Goal: Task Accomplishment & Management: Manage account settings

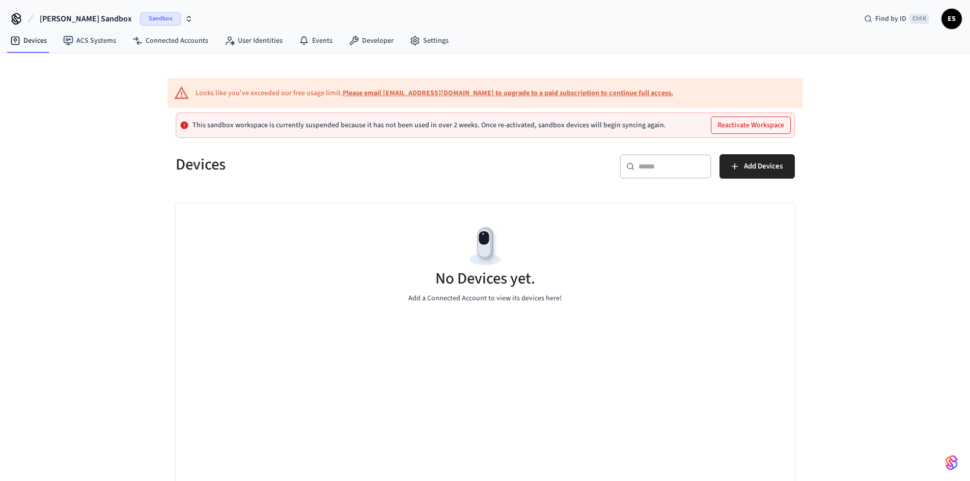
click at [101, 16] on span "[PERSON_NAME] Sandbox" at bounding box center [86, 19] width 92 height 12
click at [95, 77] on div "Software Production" at bounding box center [96, 84] width 148 height 19
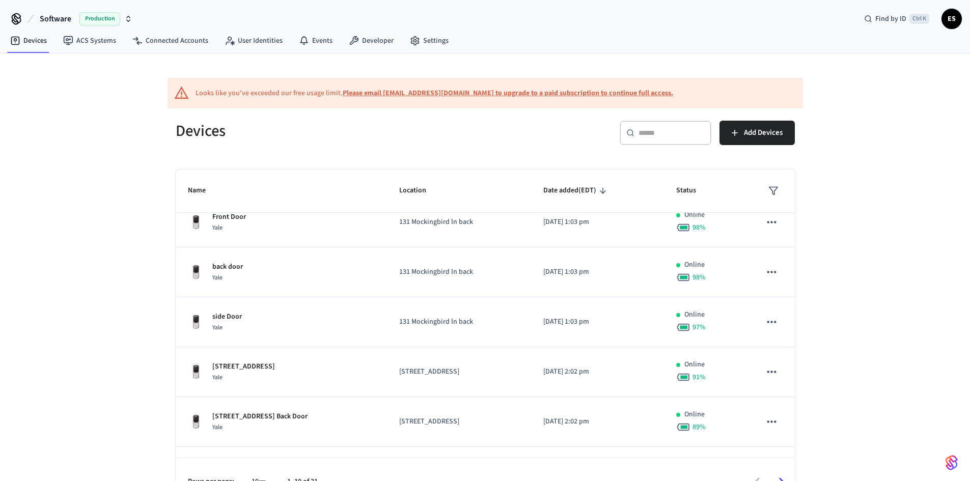
scroll to position [7, 0]
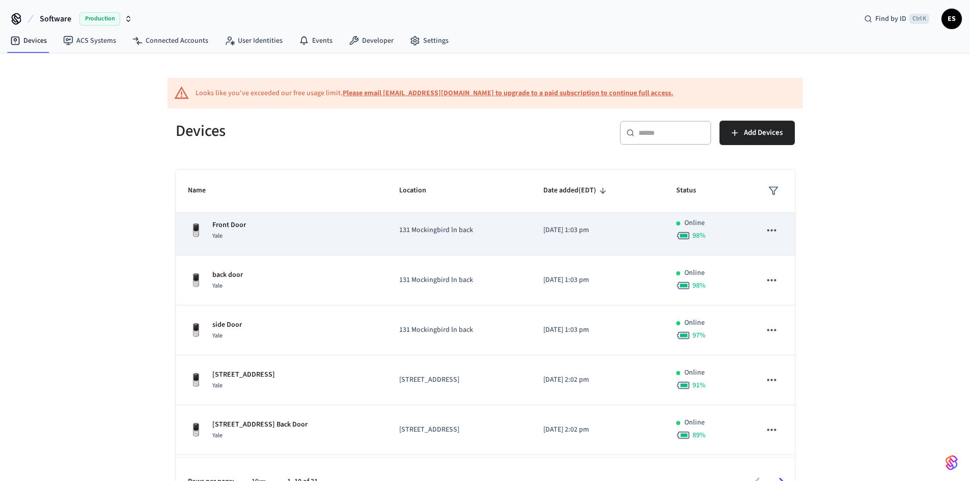
click at [765, 232] on icon "sticky table" at bounding box center [770, 229] width 13 height 13
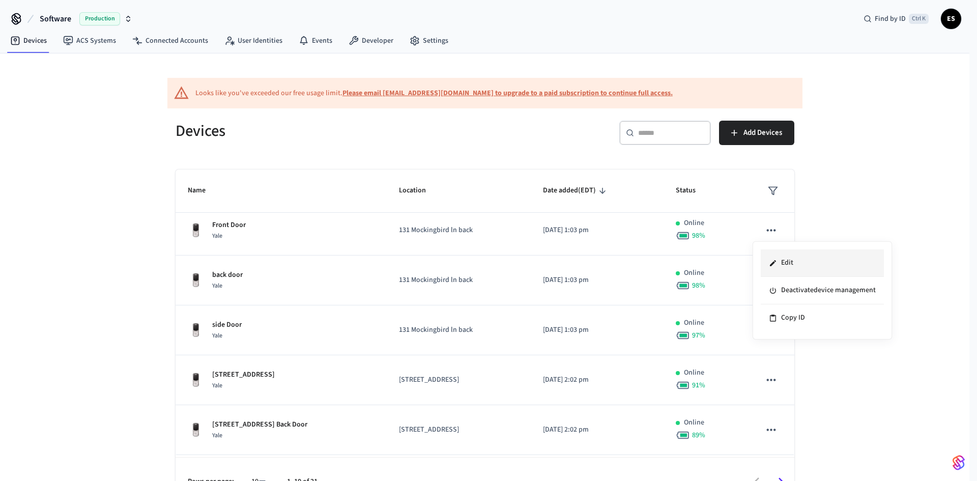
click at [790, 261] on li "Edit" at bounding box center [822, 262] width 123 height 27
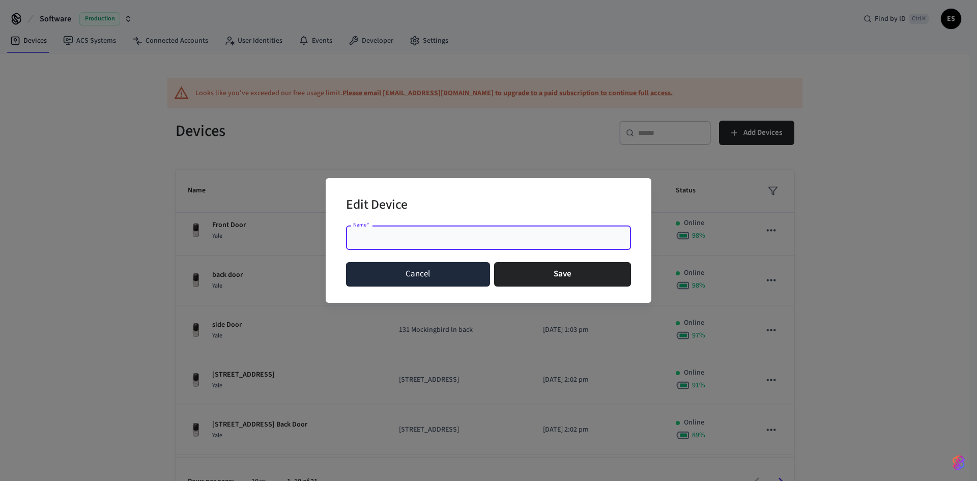
click at [476, 266] on button "Cancel" at bounding box center [418, 274] width 144 height 24
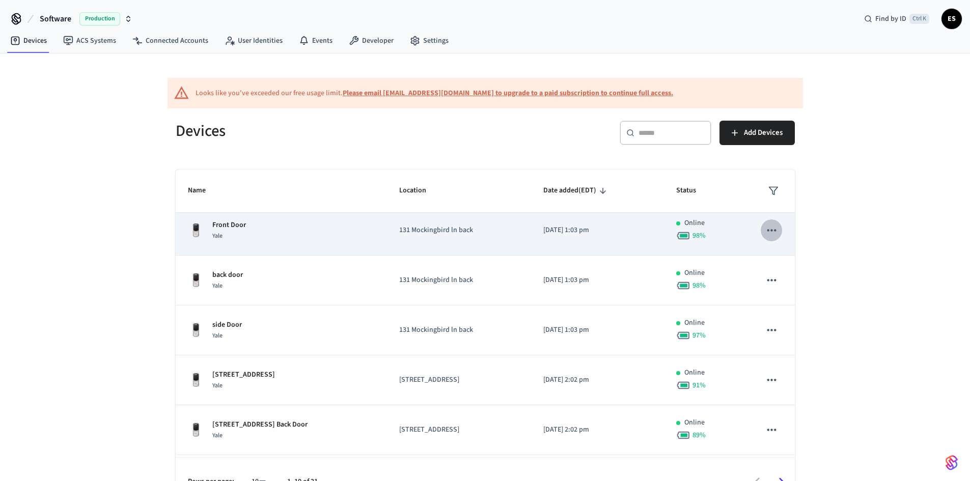
click at [767, 230] on icon "sticky table" at bounding box center [771, 230] width 9 height 2
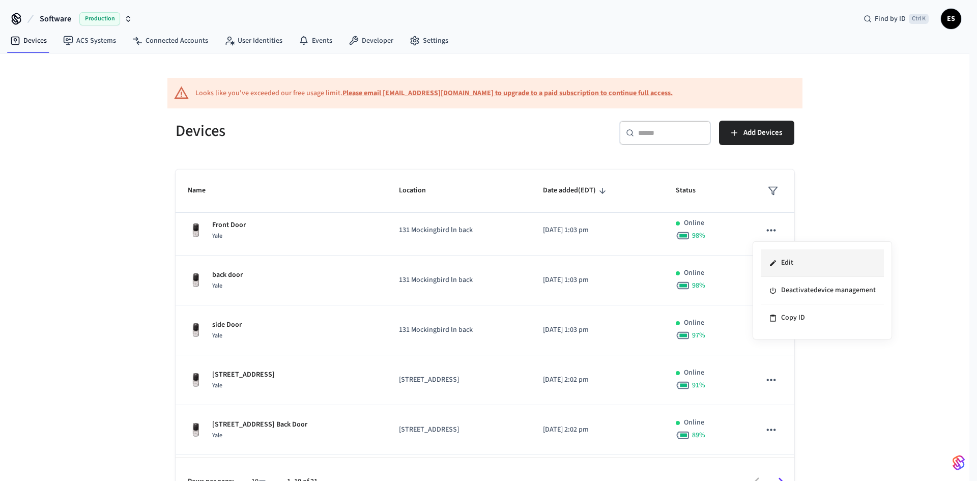
click at [779, 263] on li "Edit" at bounding box center [822, 262] width 123 height 27
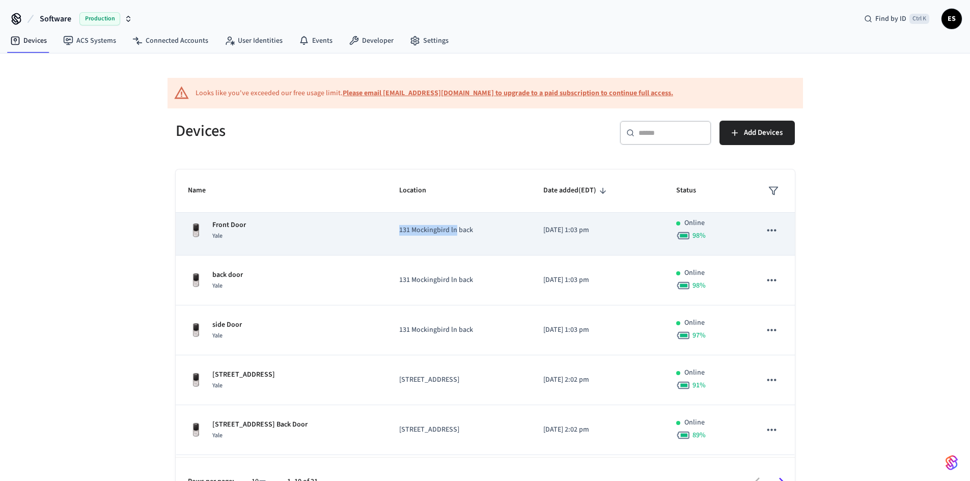
copy p "131 Mockingbird ln"
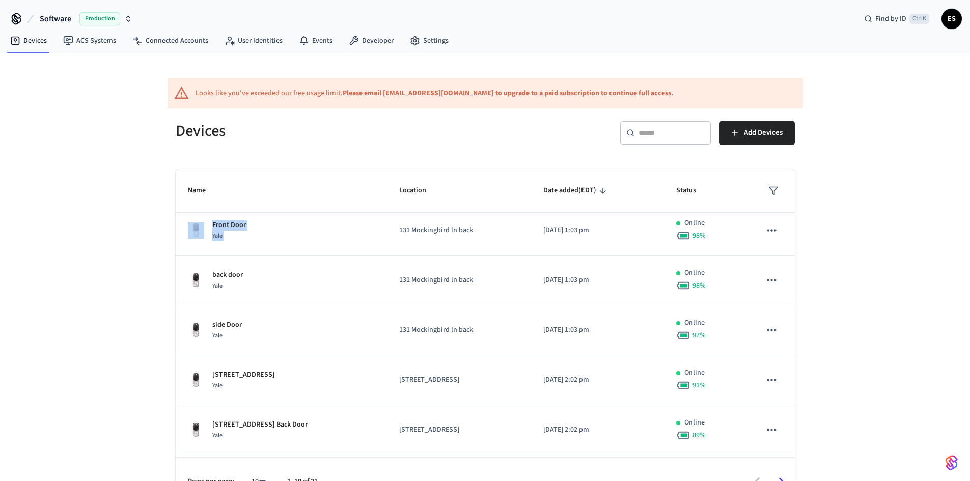
scroll to position [0, 0]
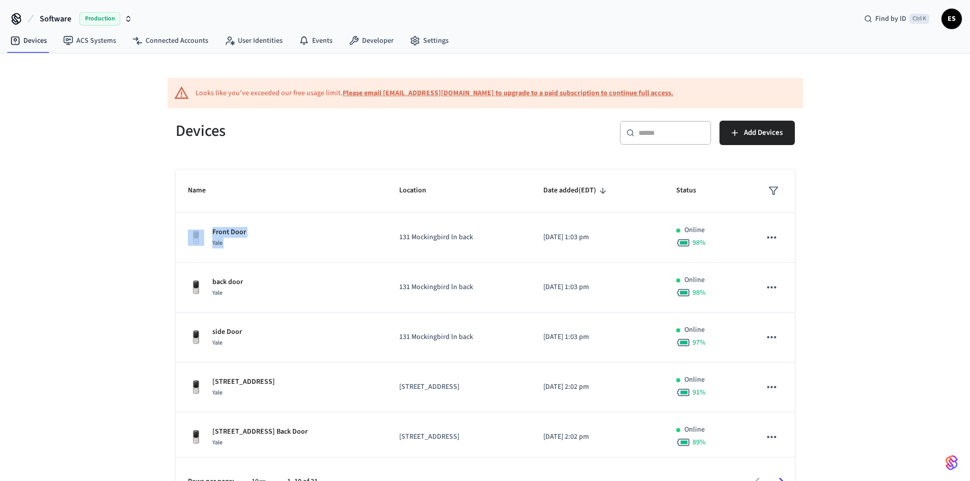
drag, startPoint x: 387, startPoint y: 232, endPoint x: 546, endPoint y: 167, distance: 171.9
click at [508, 167] on div "Devices ​ ​ Add Devices Name Location Date added (EDT) Status Front Door Yale 1…" at bounding box center [484, 307] width 635 height 398
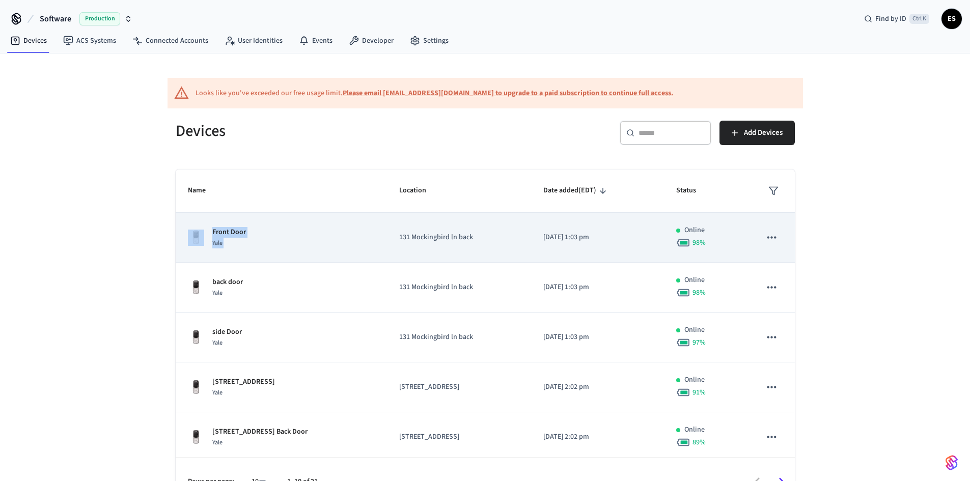
click at [764, 234] on icon "sticky table" at bounding box center [770, 237] width 13 height 13
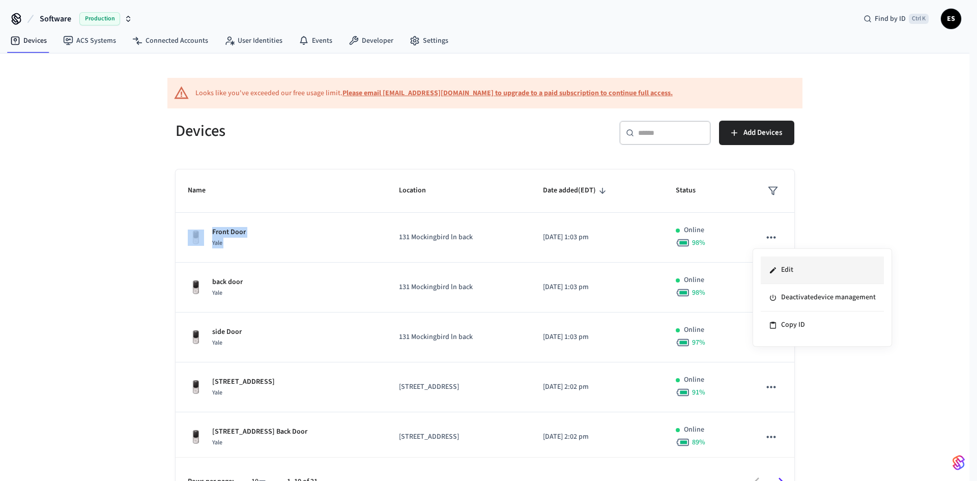
click at [774, 274] on icon at bounding box center [773, 270] width 8 height 8
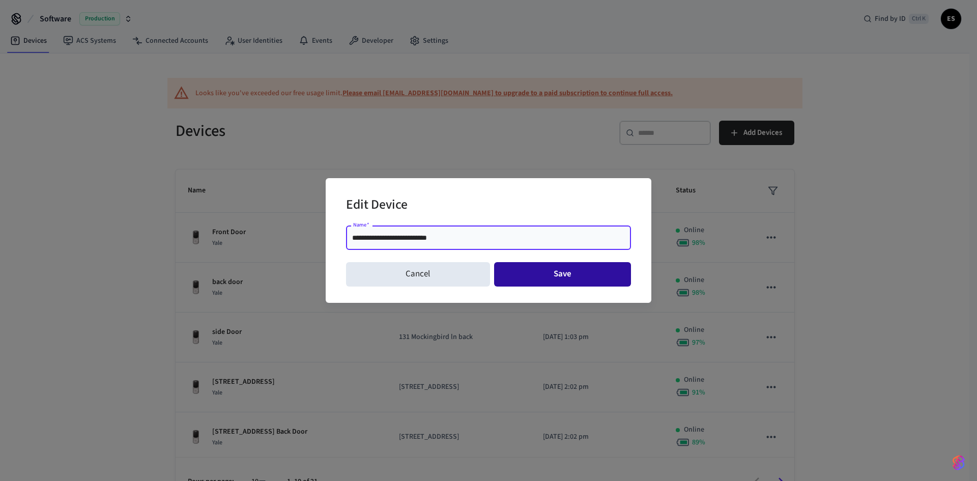
type input "**********"
click at [536, 265] on button "Save" at bounding box center [562, 274] width 137 height 24
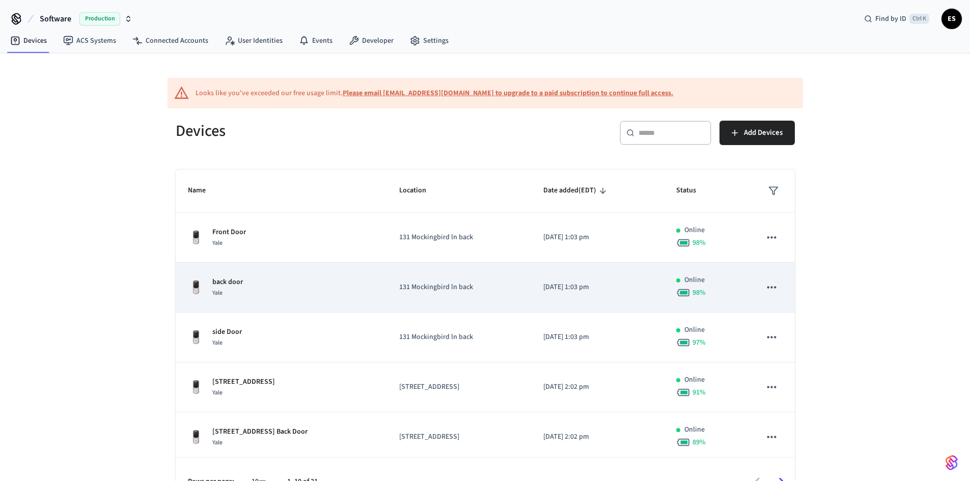
click at [764, 288] on icon "sticky table" at bounding box center [770, 286] width 13 height 13
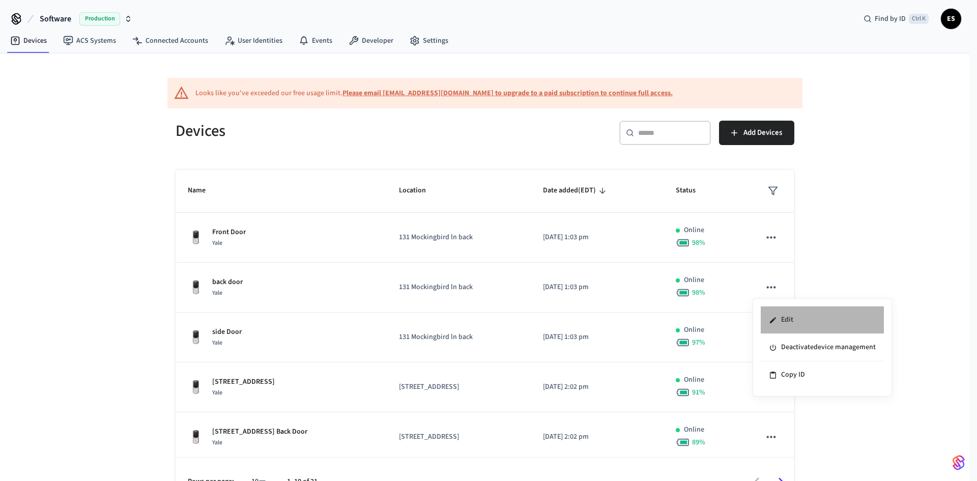
click at [789, 315] on li "Edit" at bounding box center [822, 319] width 123 height 27
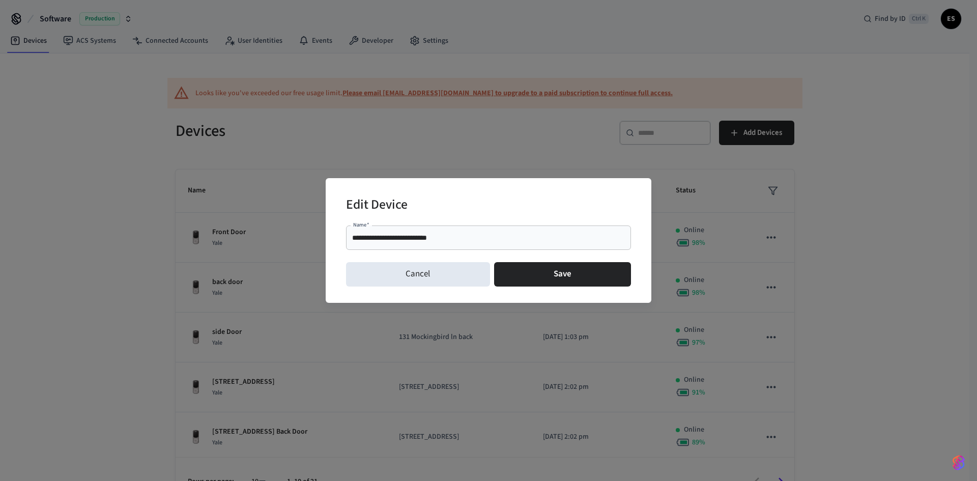
click at [462, 230] on div "**********" at bounding box center [488, 237] width 285 height 24
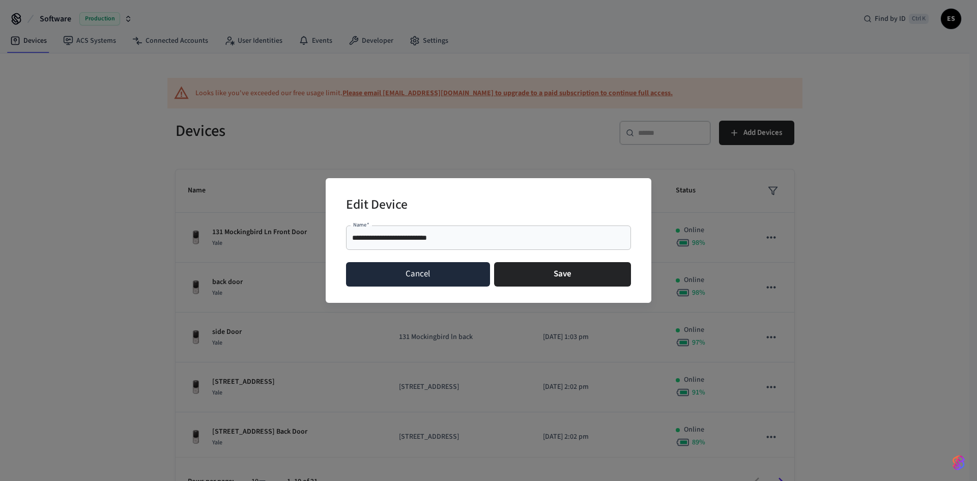
click at [447, 276] on button "Cancel" at bounding box center [418, 274] width 144 height 24
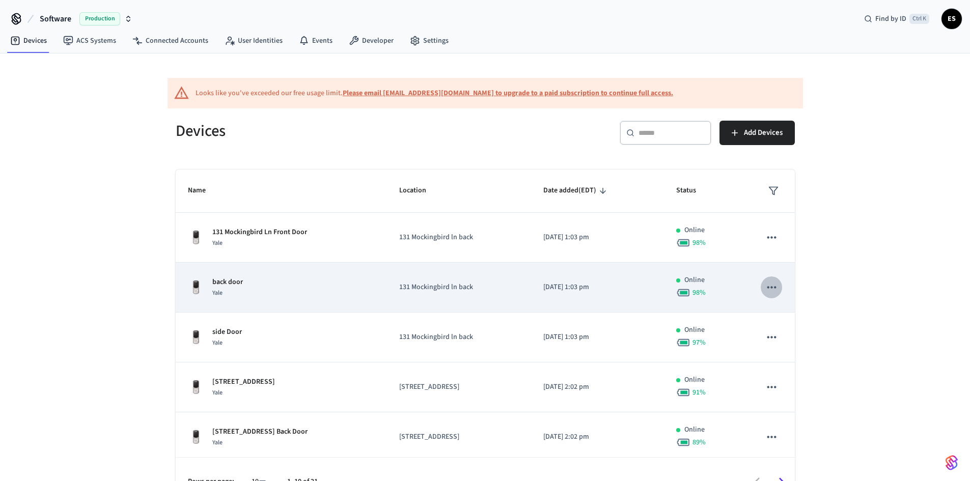
click at [767, 288] on icon "sticky table" at bounding box center [771, 287] width 9 height 2
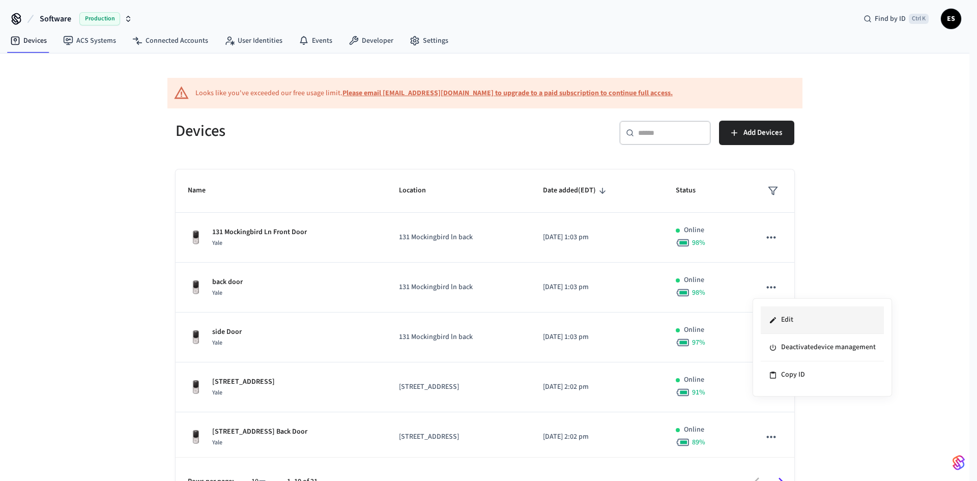
click at [779, 317] on li "Edit" at bounding box center [822, 319] width 123 height 27
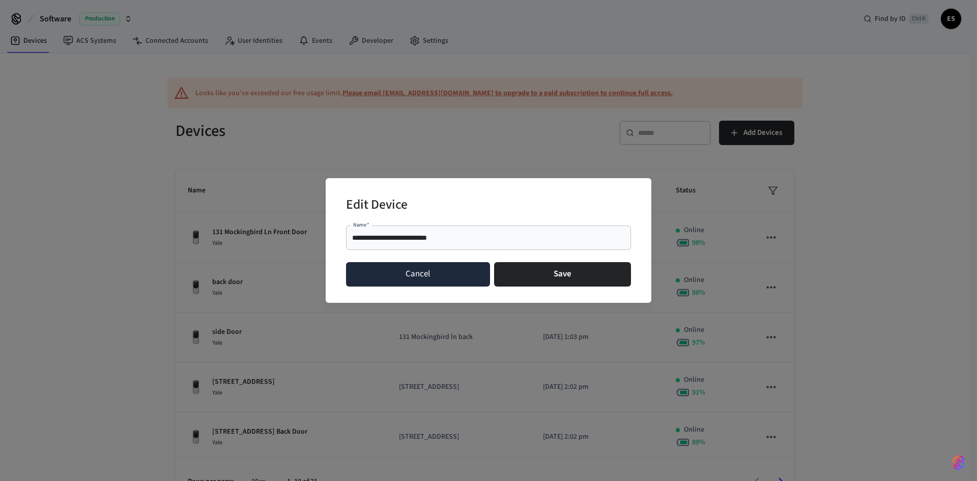
click at [442, 273] on button "Cancel" at bounding box center [418, 274] width 144 height 24
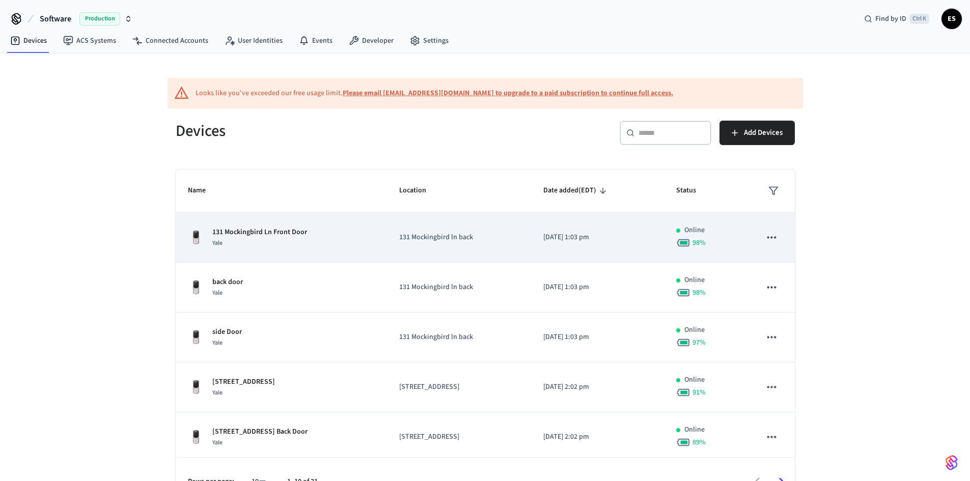
click at [325, 241] on div "131 Mockingbird Ln Front Door Yale" at bounding box center [281, 237] width 187 height 21
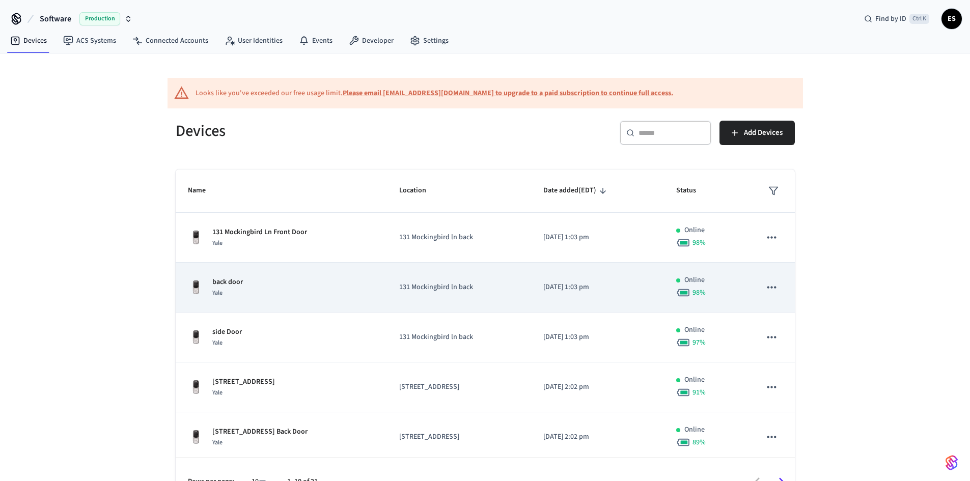
click at [537, 296] on td "[DATE] 1:03 pm" at bounding box center [597, 288] width 133 height 50
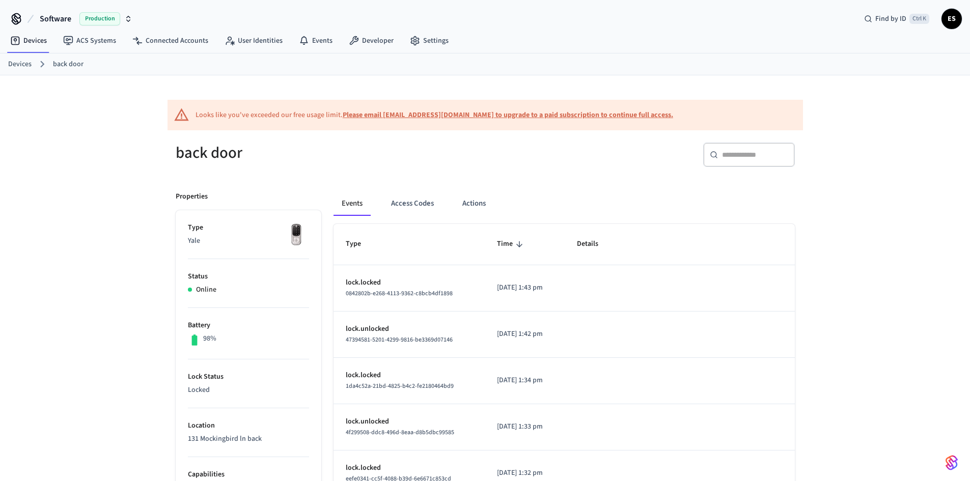
click at [26, 63] on link "Devices" at bounding box center [19, 64] width 23 height 11
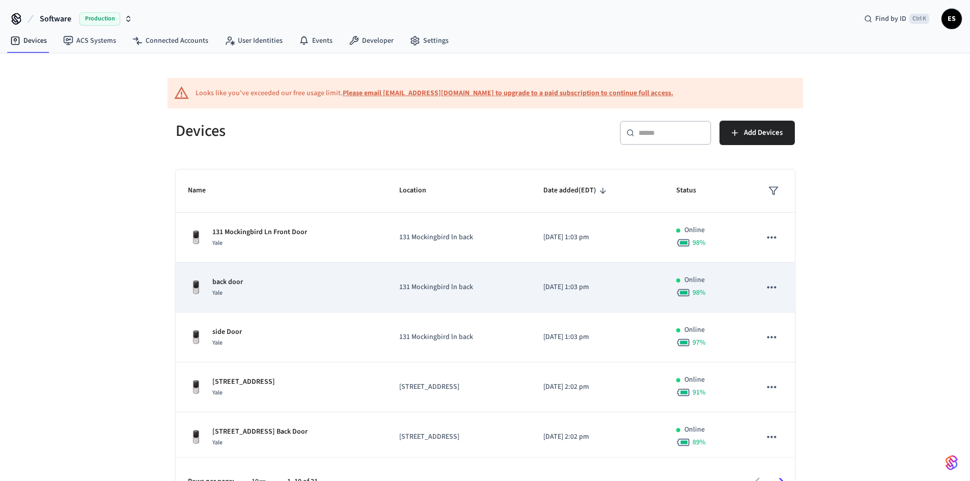
click at [767, 284] on icon "sticky table" at bounding box center [770, 286] width 13 height 13
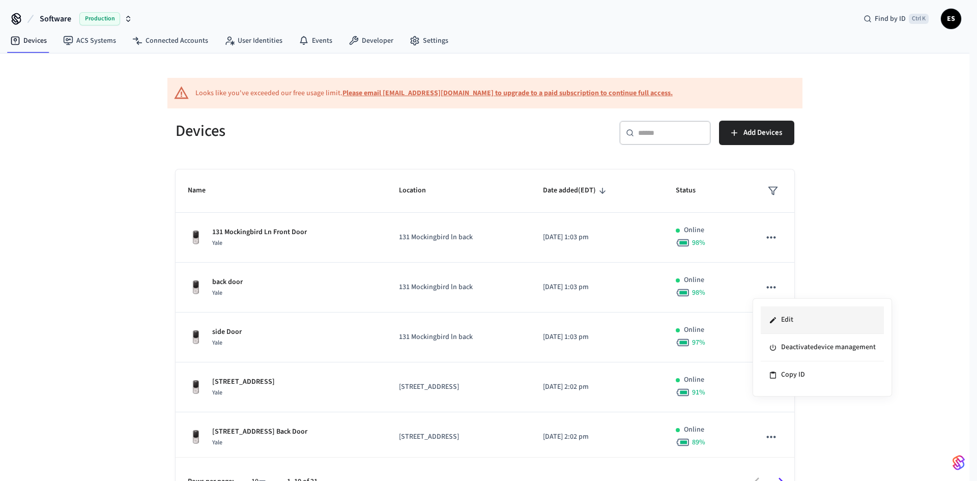
click at [777, 313] on li "Edit" at bounding box center [822, 319] width 123 height 27
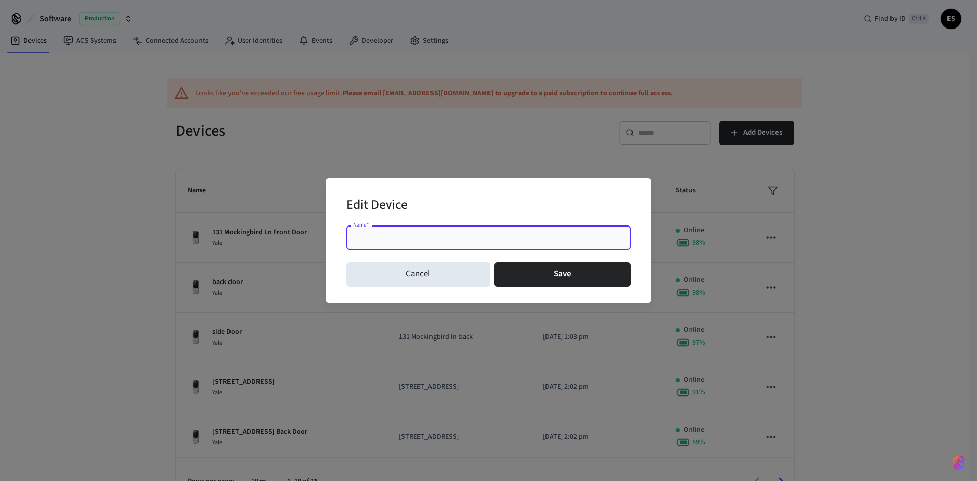
click at [444, 252] on div "Name   * Name   *" at bounding box center [488, 239] width 285 height 29
click at [437, 240] on input "Name   *" at bounding box center [488, 238] width 273 height 10
paste input "**********"
click at [420, 236] on input "**********" at bounding box center [488, 238] width 273 height 10
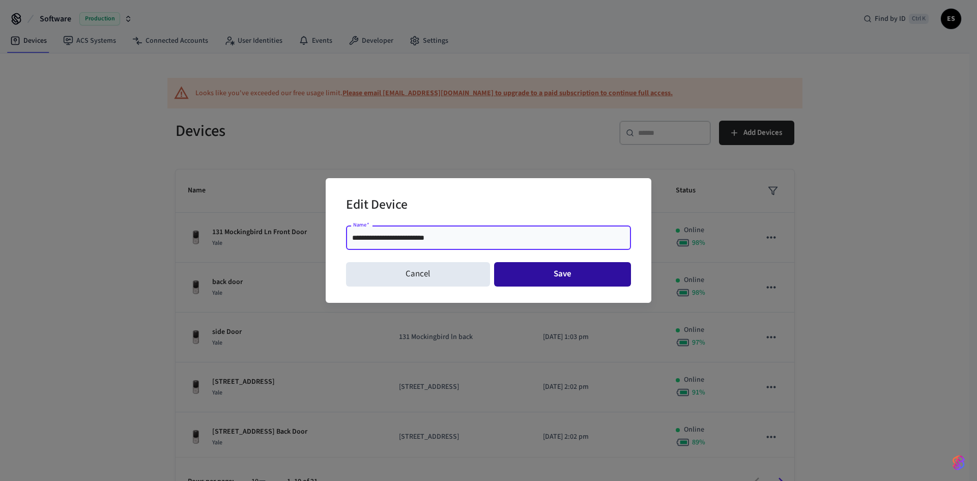
type input "**********"
click at [545, 287] on button "Save" at bounding box center [562, 274] width 137 height 24
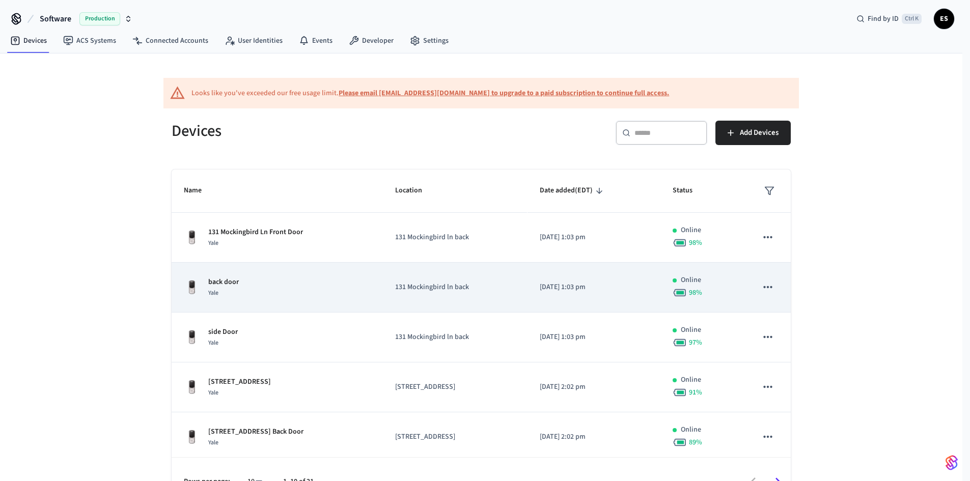
click at [545, 279] on td "[DATE] 1:03 pm" at bounding box center [593, 288] width 133 height 50
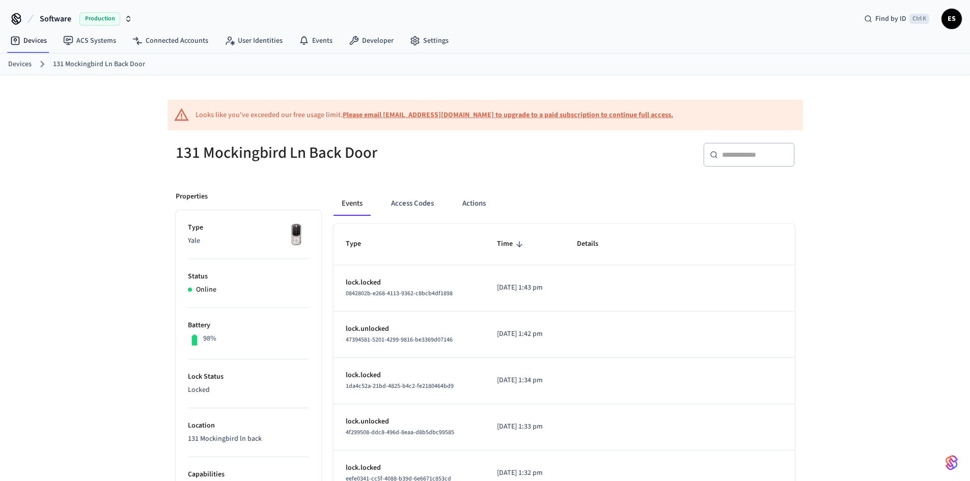
click at [19, 56] on div "Devices 131 Mockingbird Ln Back Door" at bounding box center [485, 64] width 970 height 22
click at [18, 63] on link "Devices" at bounding box center [19, 64] width 23 height 11
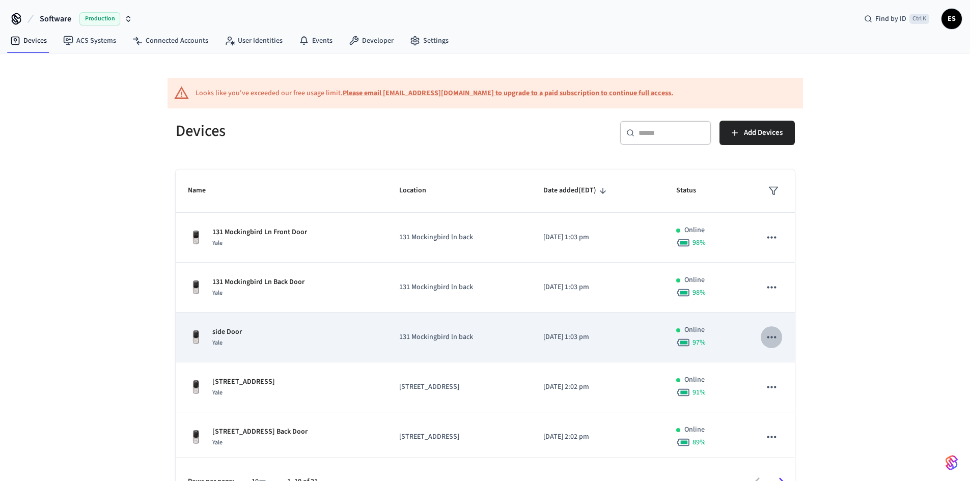
click at [767, 336] on icon "sticky table" at bounding box center [771, 337] width 9 height 2
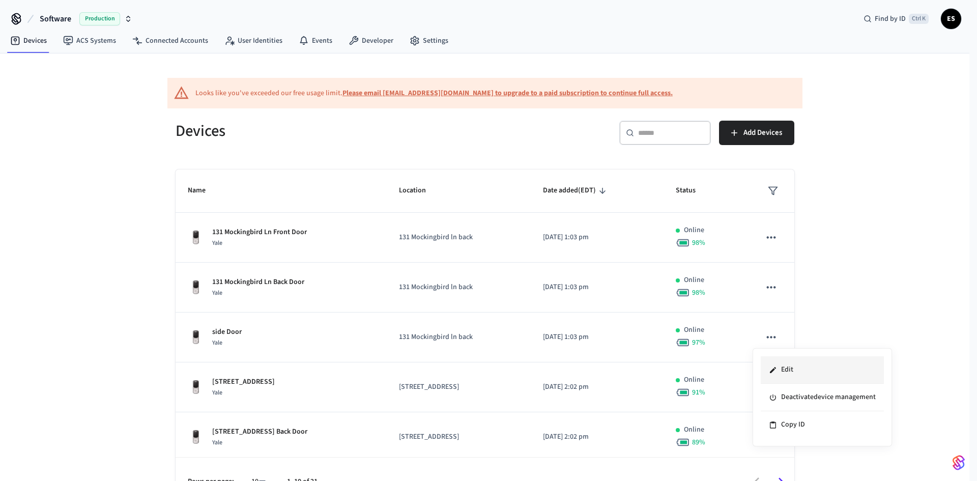
click at [809, 377] on li "Edit" at bounding box center [822, 369] width 123 height 27
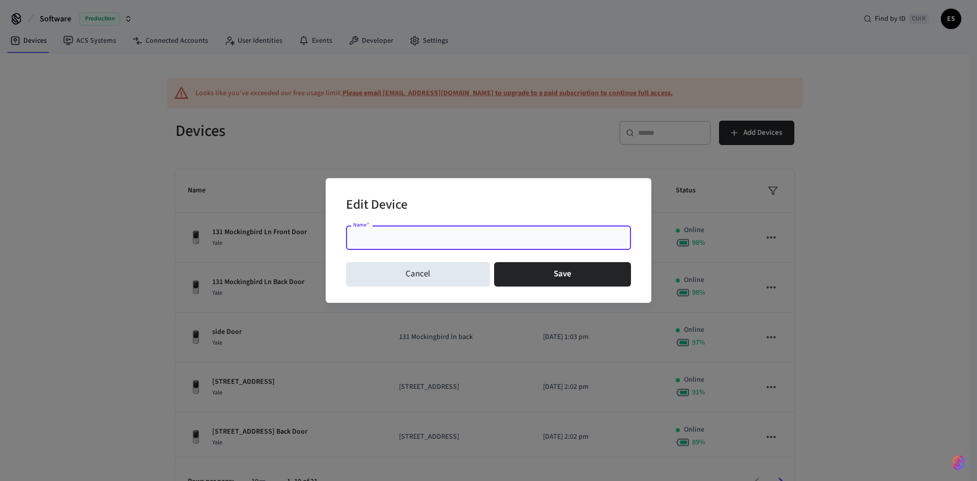
click at [448, 233] on input "Name   *" at bounding box center [488, 238] width 273 height 10
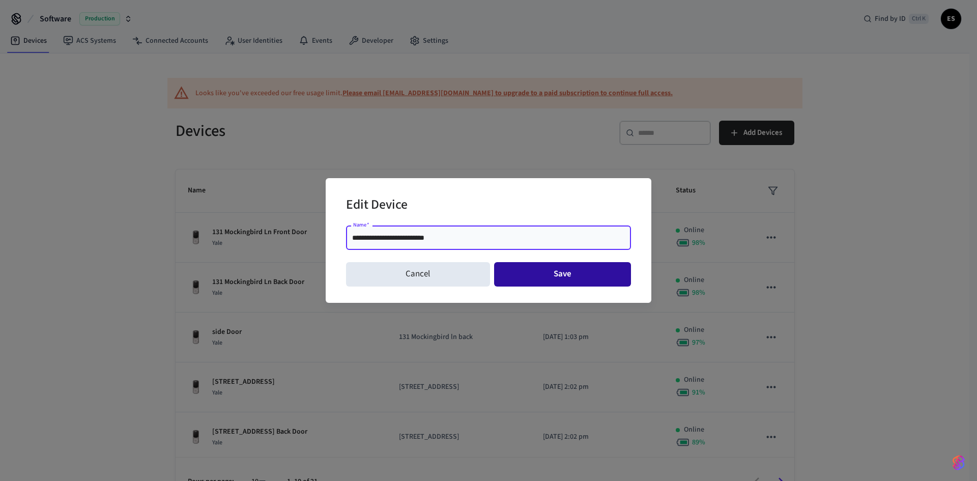
type input "**********"
click at [556, 276] on button "Save" at bounding box center [562, 274] width 137 height 24
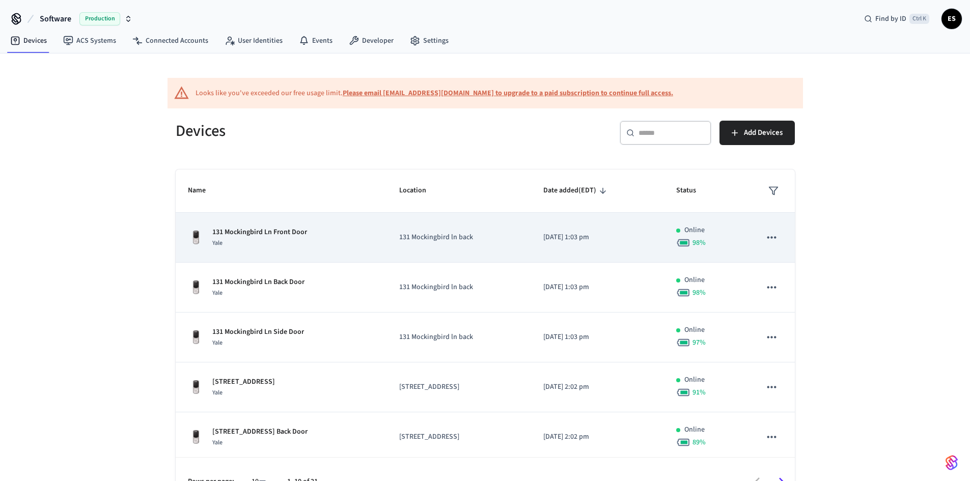
click at [314, 244] on div "131 Mockingbird Ln Front Door Yale" at bounding box center [281, 237] width 187 height 21
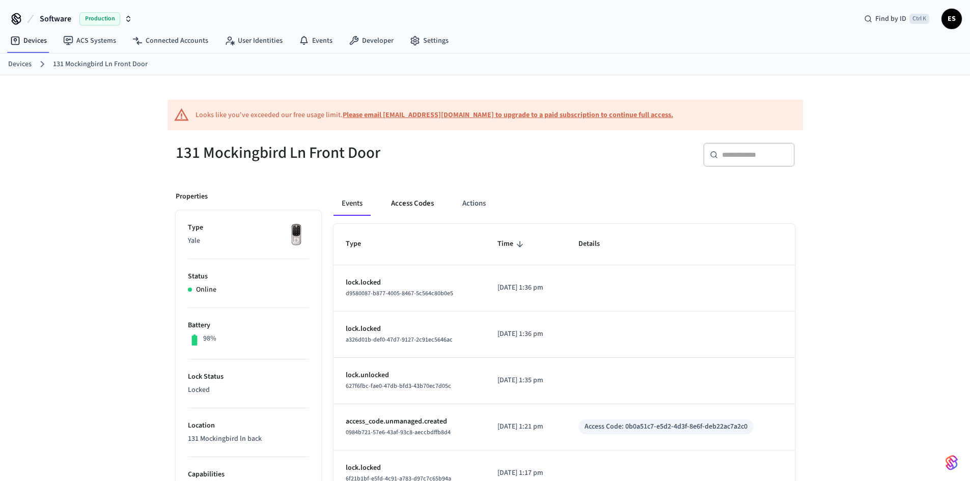
click at [417, 208] on button "Access Codes" at bounding box center [412, 203] width 59 height 24
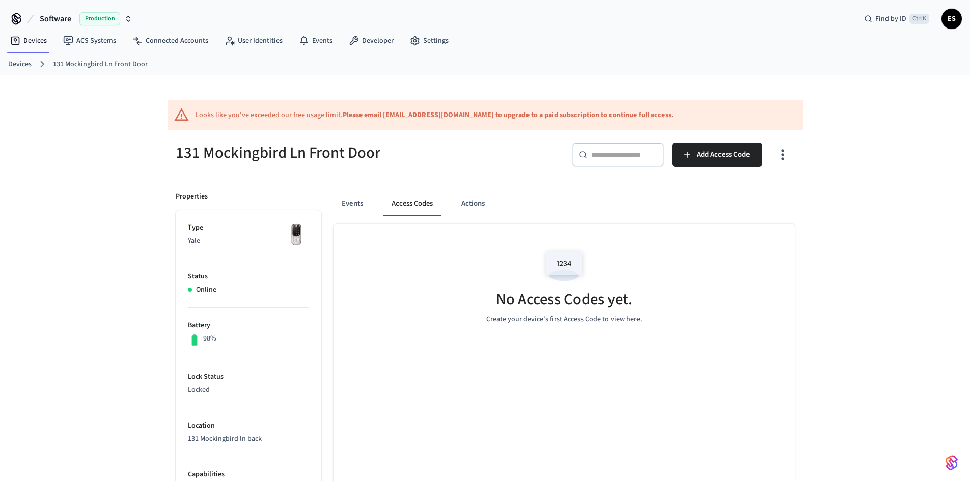
click at [373, 207] on div "Events Access Codes Actions" at bounding box center [563, 203] width 461 height 24
click at [357, 205] on button "Events" at bounding box center [352, 203] width 38 height 24
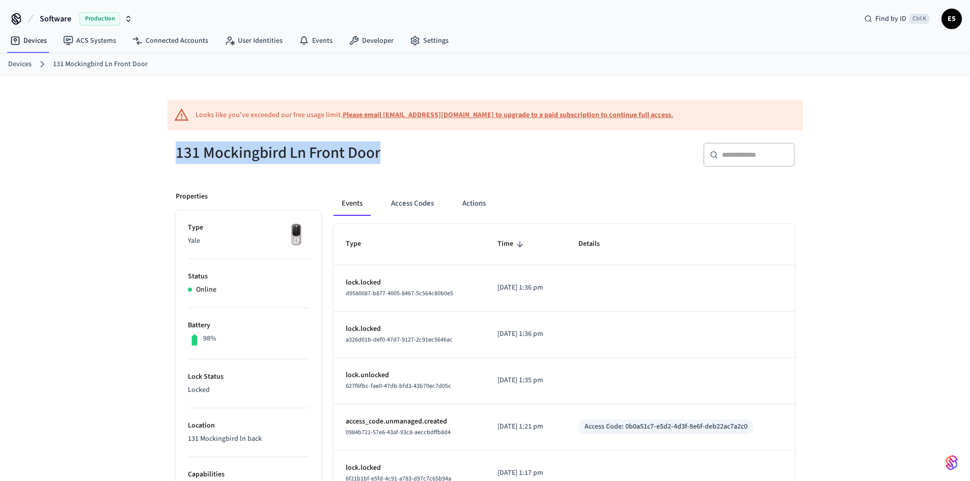
drag, startPoint x: 385, startPoint y: 157, endPoint x: 145, endPoint y: 143, distance: 240.6
click at [145, 143] on div "Looks like you've exceeded our free usage limit. Please email support@getseam.c…" at bounding box center [485, 430] width 970 height 711
copy h5 "131 Mockingbird Ln Front Door"
